Goal: Ask a question: Seek information or help from site administrators or community

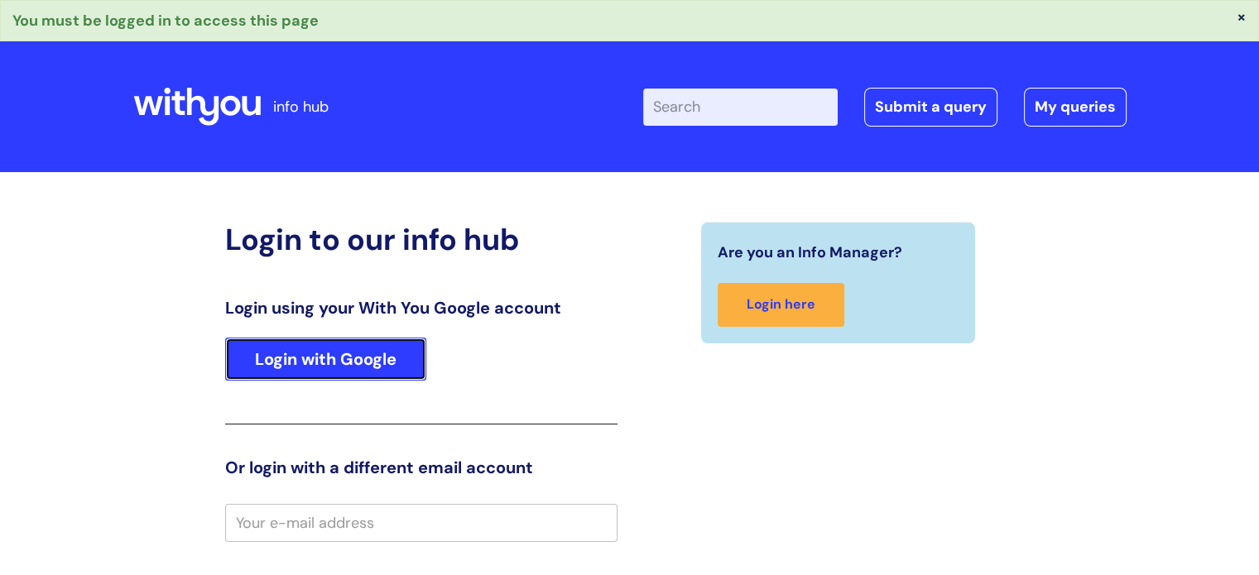
click at [353, 357] on link "Login with Google" at bounding box center [325, 359] width 201 height 43
click at [334, 362] on link "Login with Google" at bounding box center [325, 359] width 201 height 43
